Goal: Information Seeking & Learning: Learn about a topic

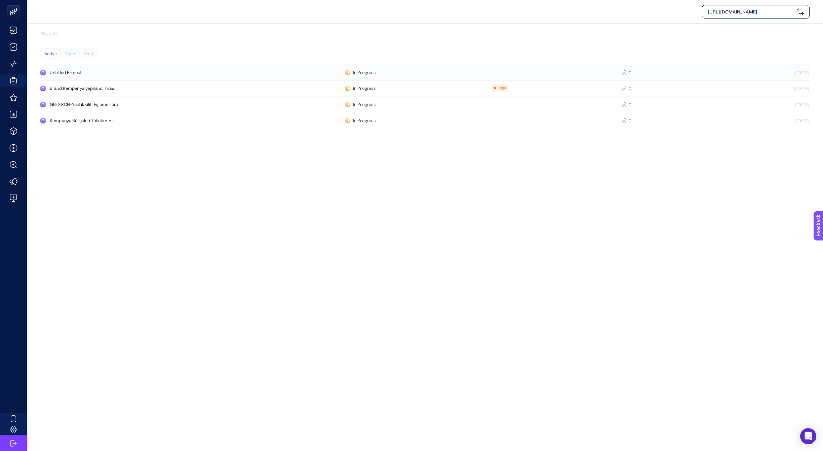
click at [131, 71] on div "Untitled Project" at bounding box center [127, 72] width 155 height 5
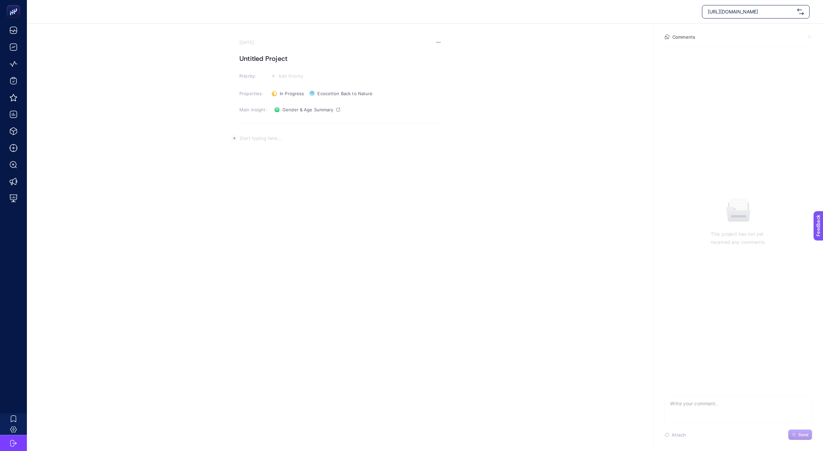
drag, startPoint x: 284, startPoint y: 139, endPoint x: 217, endPoint y: 136, distance: 67.0
click at [217, 138] on section "June 24, 2025 Untitled Project Priority: Add Priority Properties: In Progress S…" at bounding box center [425, 144] width 796 height 241
click at [191, 110] on section "June 24, 2025 Untitled Project Priority: Add Priority Properties: In Progress S…" at bounding box center [425, 144] width 796 height 241
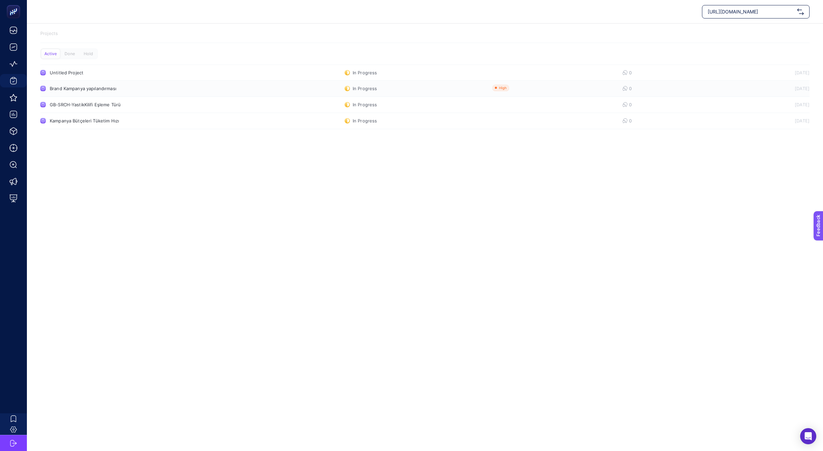
click at [200, 92] on link "Brand Kampanya yapılandırması In Progress 0 15.08.2025" at bounding box center [424, 89] width 769 height 16
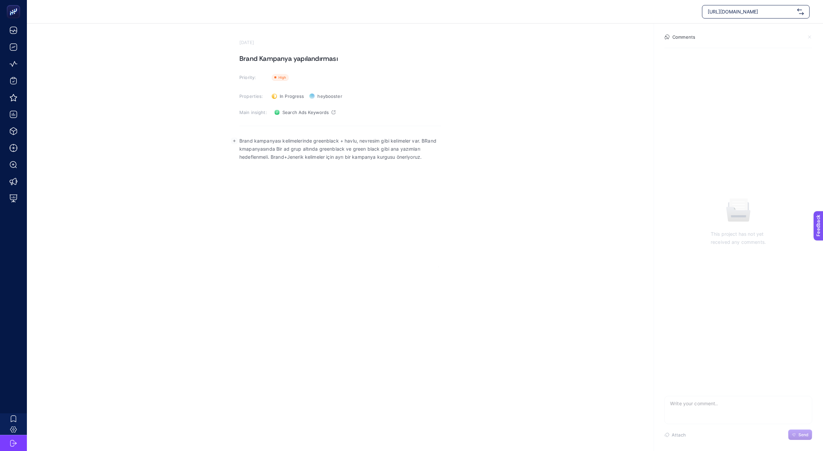
drag, startPoint x: 281, startPoint y: 149, endPoint x: 424, endPoint y: 156, distance: 142.4
click at [424, 156] on p "Brand kampanyası kelimelerinde greenblack + havlu, nevresim gibi kelimeler var.…" at bounding box center [340, 149] width 202 height 24
click at [435, 153] on p "Brand kampanyası kelimelerinde greenblack + havlu, nevresim gibi kelimeler var.…" at bounding box center [340, 149] width 202 height 24
click at [152, 55] on section "August 15, 2025 Brand Kampanya yapılandırması Priority: Priority Properties: In…" at bounding box center [425, 145] width 796 height 243
click at [159, 47] on section "August 15, 2025 Brand Kampanya yapılandırması Priority: Priority Properties: In…" at bounding box center [425, 145] width 796 height 243
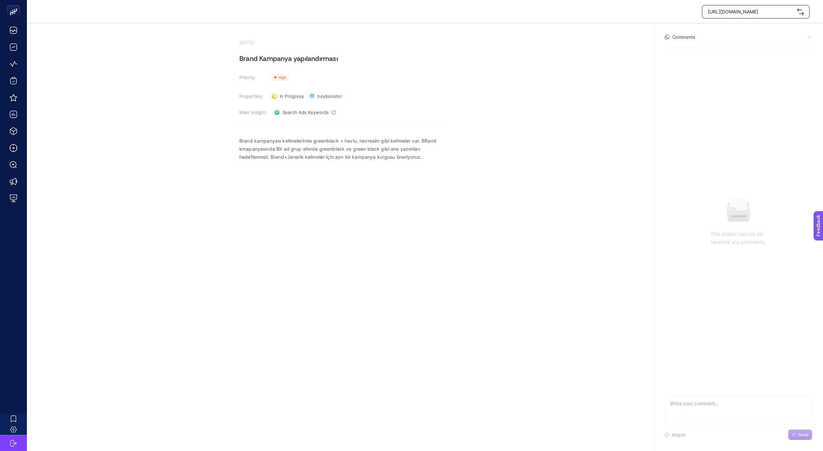
click at [204, 49] on section "August 15, 2025 Brand Kampanya yapılandırması Priority: Priority Properties: In…" at bounding box center [425, 145] width 796 height 243
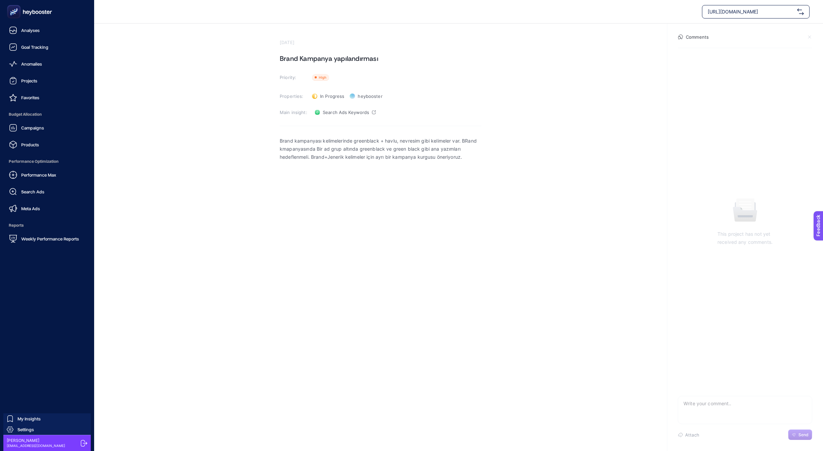
click at [134, 174] on section "August 15, 2025 Brand Kampanya yapılandırması Priority: Priority Properties: In…" at bounding box center [458, 145] width 729 height 243
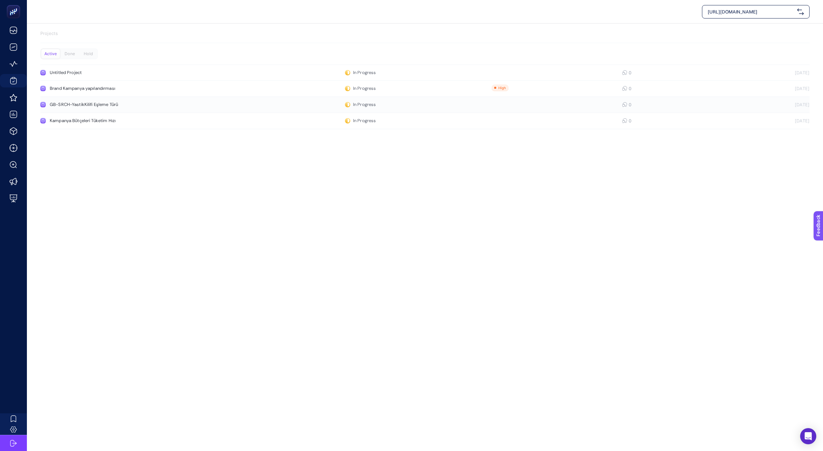
click at [106, 104] on div "GB-SRCH-YastikKilifi Eşleme Türü" at bounding box center [127, 104] width 155 height 5
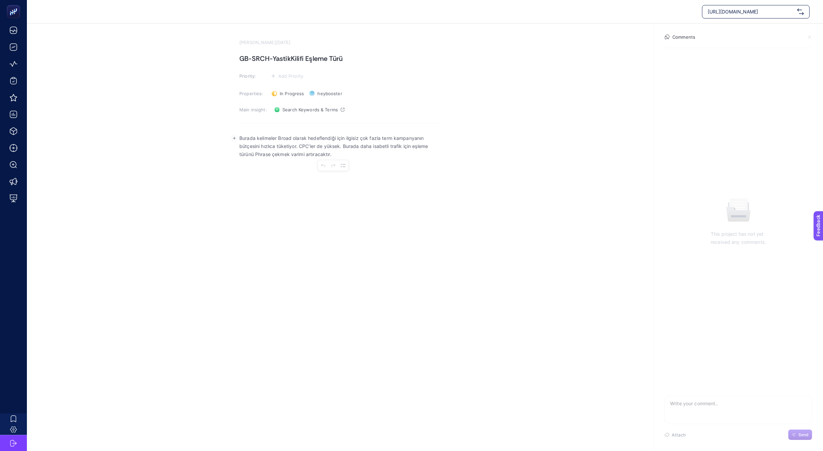
drag, startPoint x: 293, startPoint y: 138, endPoint x: 416, endPoint y: 155, distance: 124.9
click at [433, 154] on p "Burada kelimeler Broad olarak hedeflendiği için ilgisiz çok fazla term kampanya…" at bounding box center [340, 146] width 202 height 24
click at [415, 156] on p "Burada kelimeler Broad olarak hedeflendiği için ilgisiz çok fazla term kampanya…" at bounding box center [340, 146] width 202 height 24
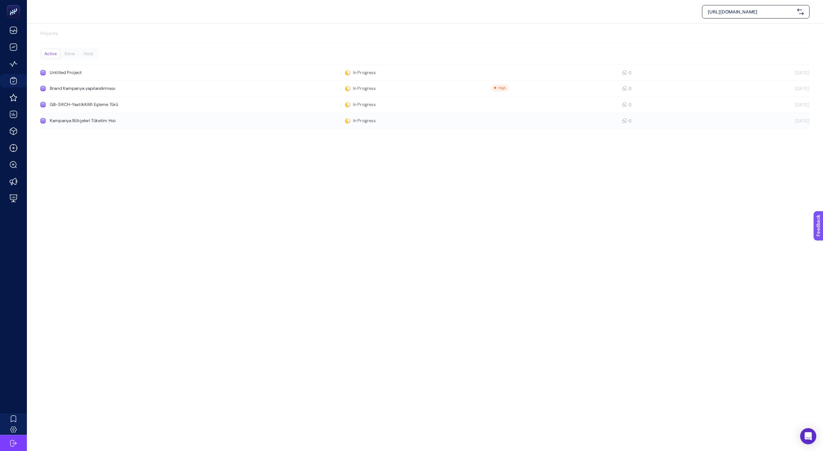
click at [126, 119] on div "Kampanya Bütçeleri Tüketim Hızı" at bounding box center [127, 120] width 155 height 5
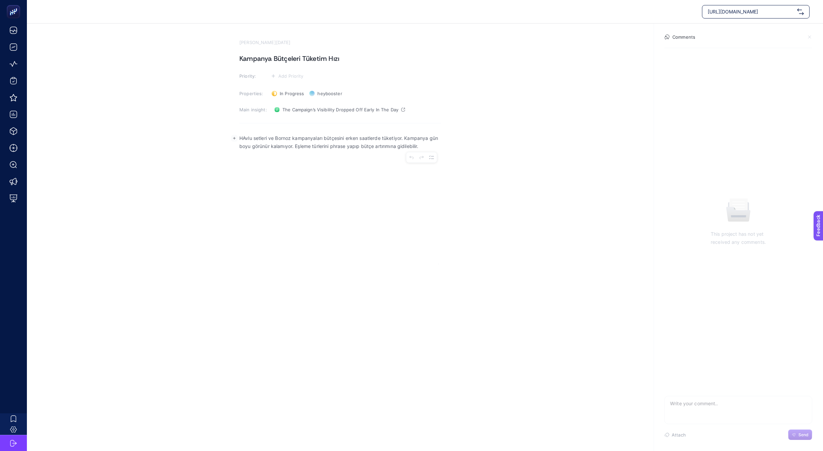
drag, startPoint x: 264, startPoint y: 136, endPoint x: 430, endPoint y: 150, distance: 166.7
click at [430, 150] on div "HAvlu setleri ve Bornoz kampanyaları bütçesini erken saatlerde tüketiyor. Kampa…" at bounding box center [340, 197] width 202 height 134
click at [430, 146] on p "HAvlu setleri ve Bornoz kampanyaları bütçesini erken saatlerde tüketiyor. Kampa…" at bounding box center [340, 142] width 202 height 16
click at [337, 108] on span "The Campaign’s Visibility Dropped Off Early In The Day" at bounding box center [340, 109] width 116 height 5
